Goal: Transaction & Acquisition: Purchase product/service

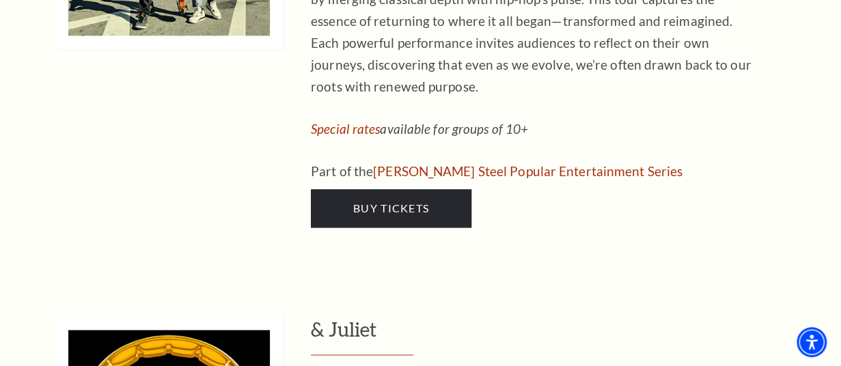
scroll to position [3438, 0]
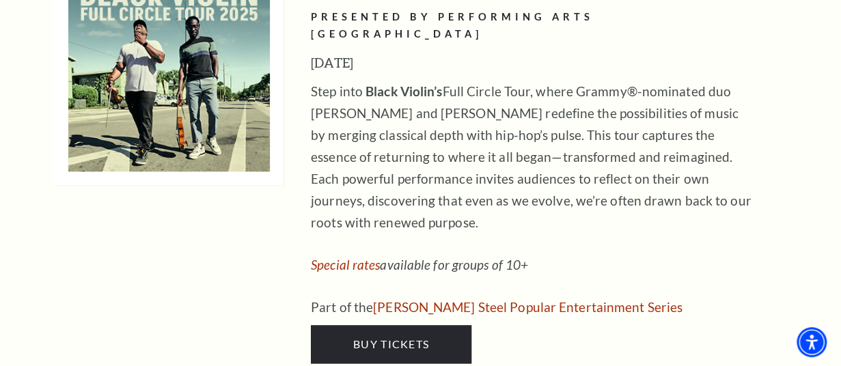
scroll to position [3149, 0]
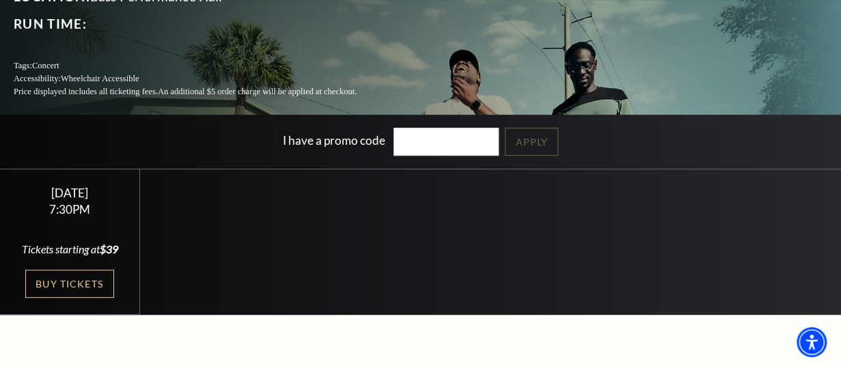
scroll to position [165, 0]
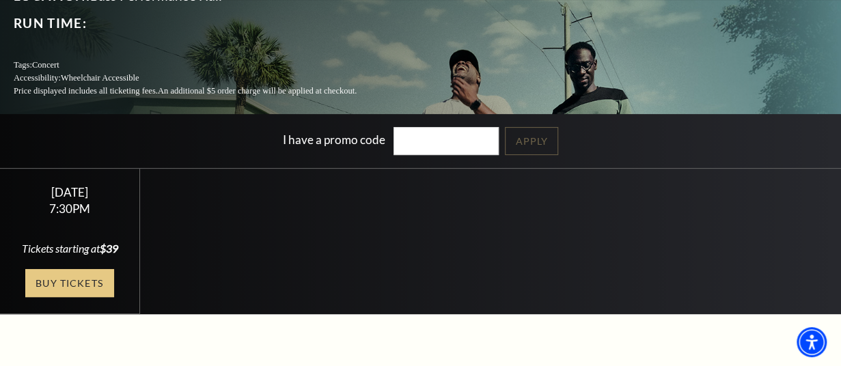
click at [87, 290] on link "Buy Tickets" at bounding box center [69, 283] width 89 height 28
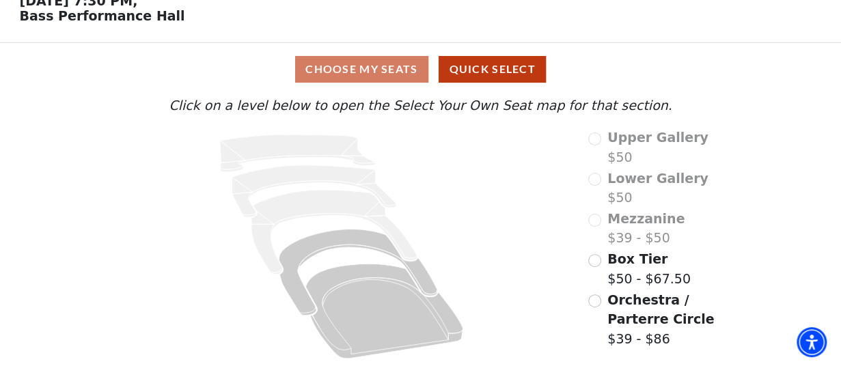
scroll to position [74, 0]
click at [594, 303] on input "Orchestra / Parterre Circle$39 - $86\a" at bounding box center [594, 301] width 13 height 13
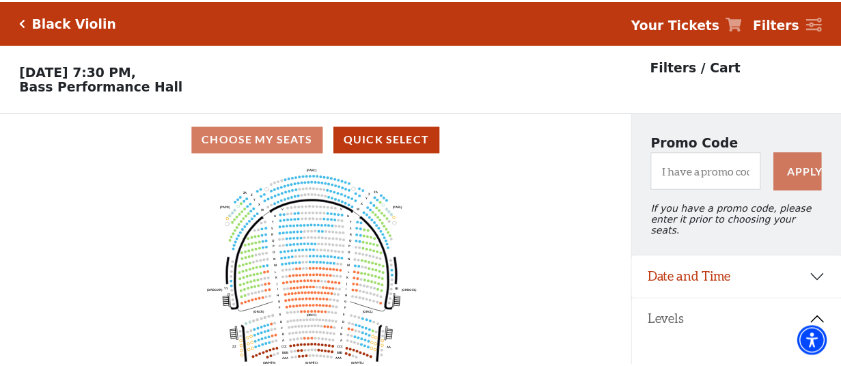
scroll to position [63, 0]
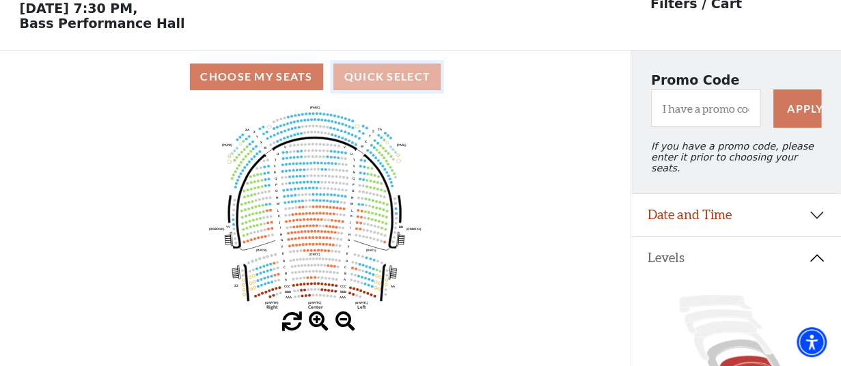
click at [418, 88] on button "Quick Select" at bounding box center [387, 77] width 107 height 27
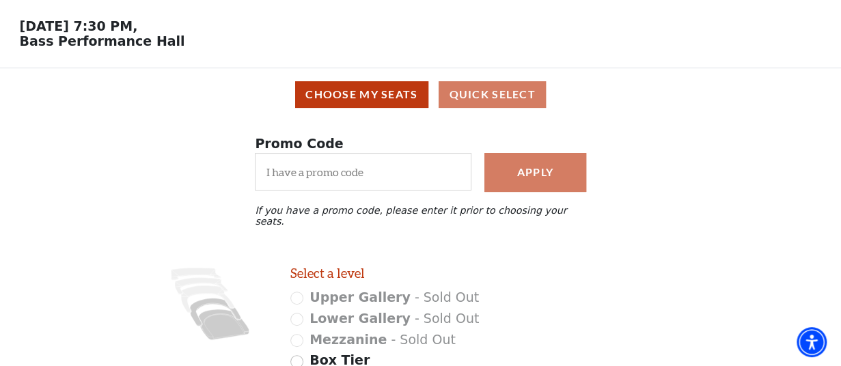
scroll to position [44, 0]
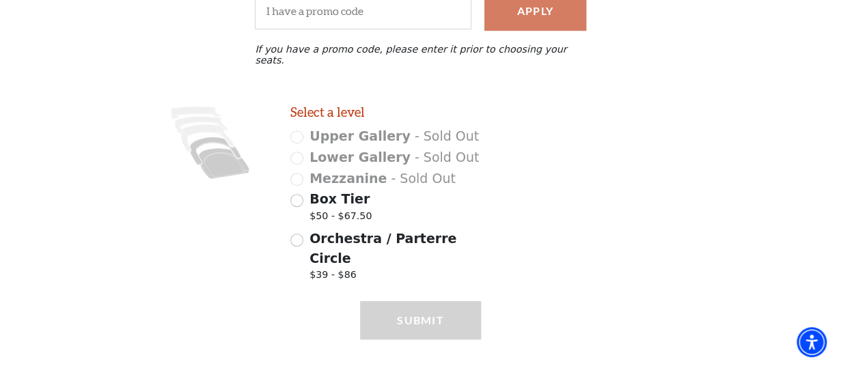
click at [297, 234] on input "Orchestra / Parterre Circle $39 - $86" at bounding box center [296, 240] width 13 height 13
radio input "true"
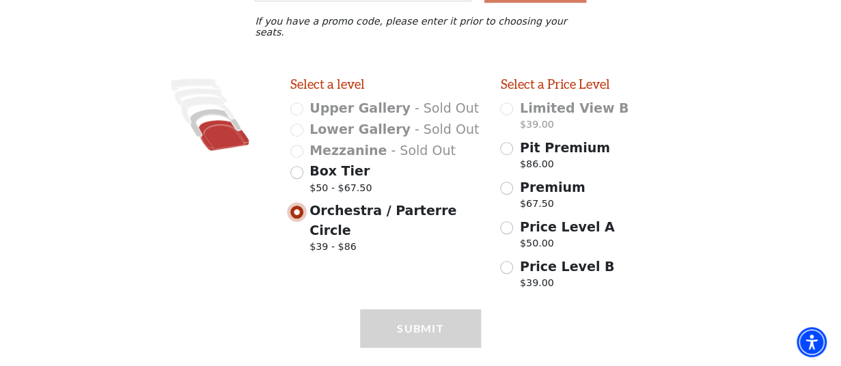
scroll to position [262, 0]
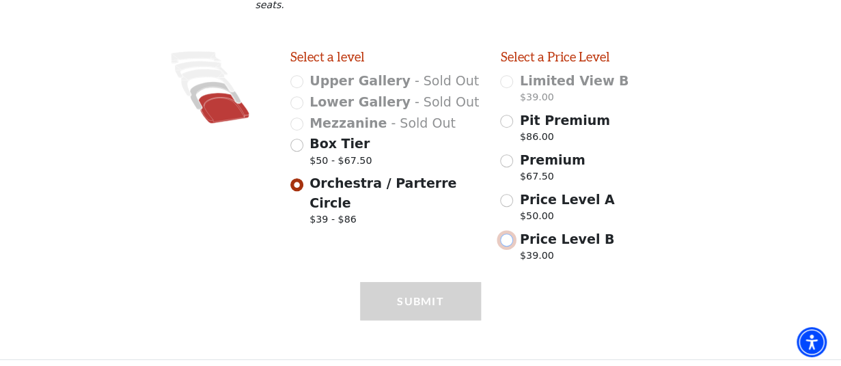
click at [506, 239] on input "Price Level B $39.00" at bounding box center [506, 240] width 13 height 13
radio input "true"
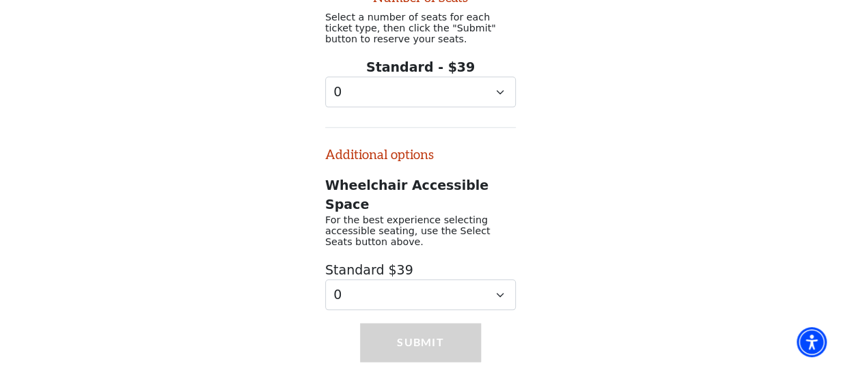
scroll to position [586, 0]
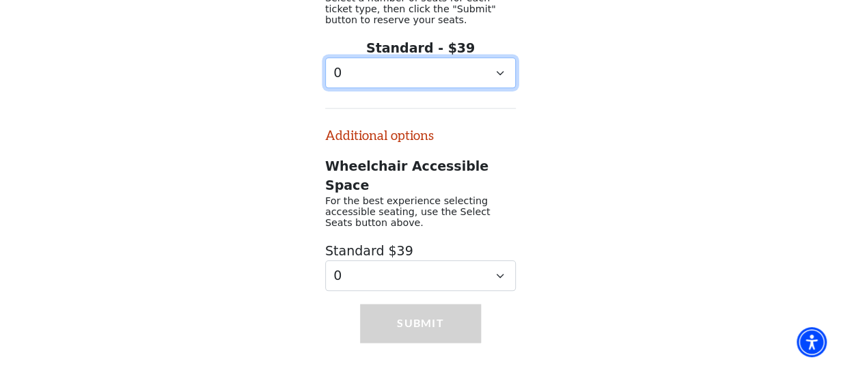
click at [481, 86] on select "0 1 2 3 4 5 6 7 8 9" at bounding box center [420, 72] width 191 height 31
select select "2"
click at [325, 57] on select "0 1 2 3 4 5 6 7 8 9" at bounding box center [420, 72] width 191 height 31
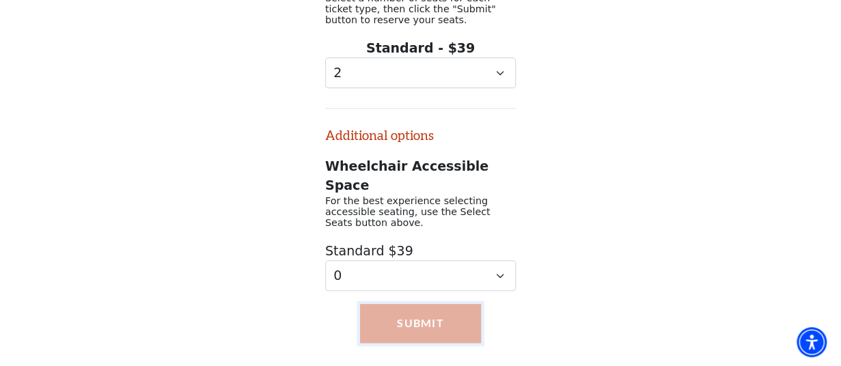
click at [445, 311] on button "Submit" at bounding box center [420, 323] width 121 height 38
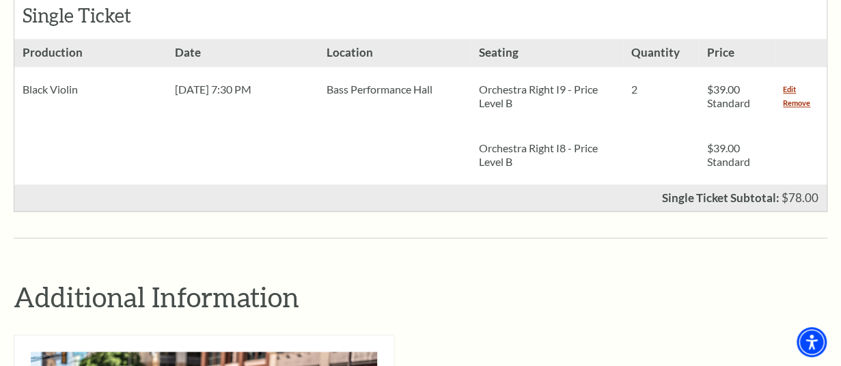
scroll to position [660, 0]
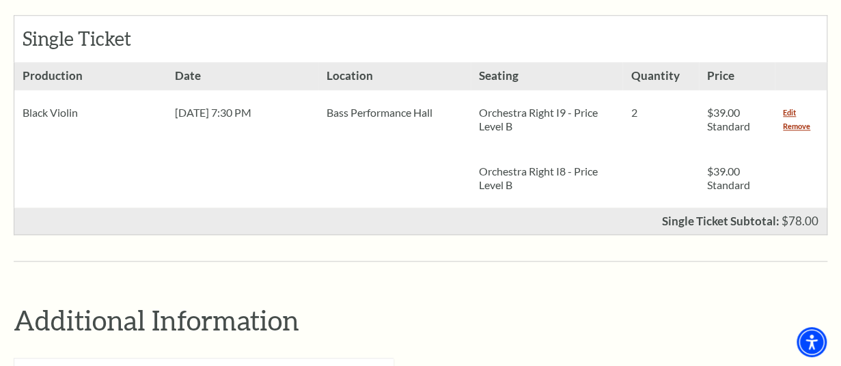
scroll to position [635, 0]
